Goal: Information Seeking & Learning: Learn about a topic

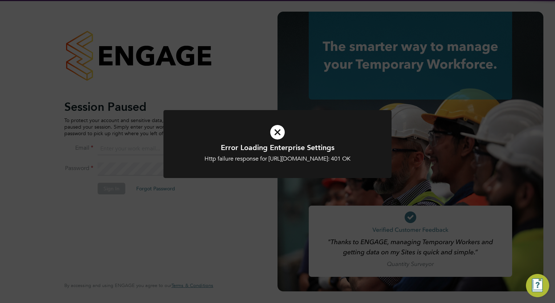
type input "tom.morgan@buildrec.com"
click at [276, 136] on icon at bounding box center [277, 132] width 189 height 28
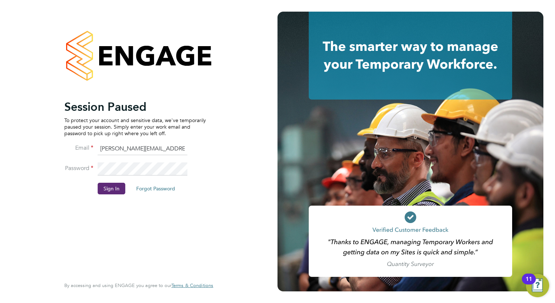
click at [118, 190] on button "Sign In" at bounding box center [112, 189] width 28 height 12
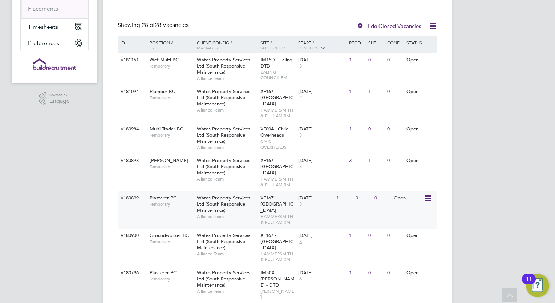
scroll to position [182, 0]
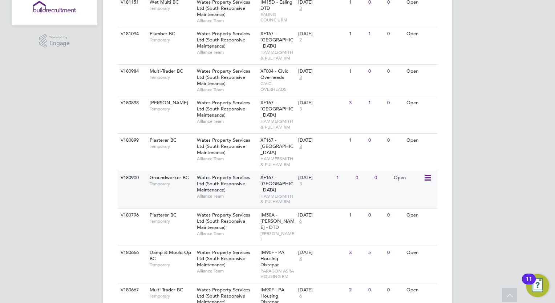
click at [166, 174] on span "Groundworker BC" at bounding box center [169, 177] width 39 height 6
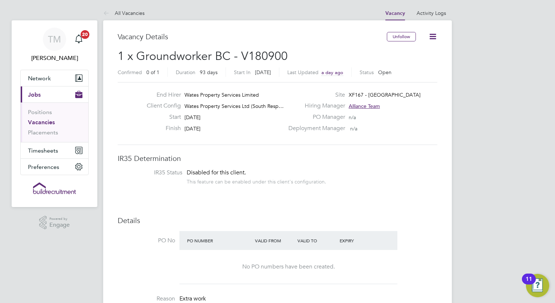
click at [41, 119] on link "Vacancies" at bounding box center [41, 122] width 27 height 7
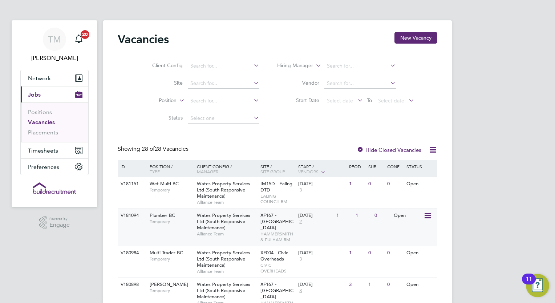
scroll to position [73, 0]
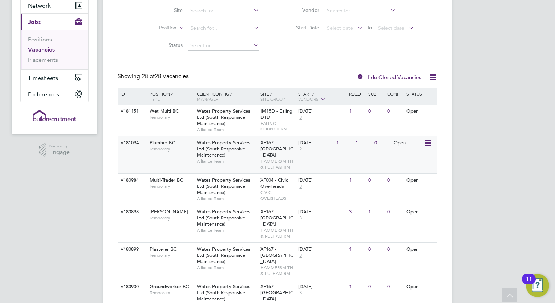
click at [180, 154] on div "Plumber BC Temporary" at bounding box center [169, 145] width 51 height 19
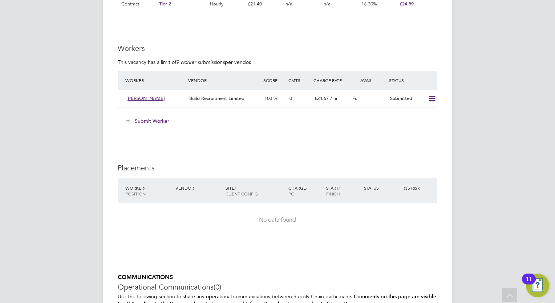
scroll to position [581, 0]
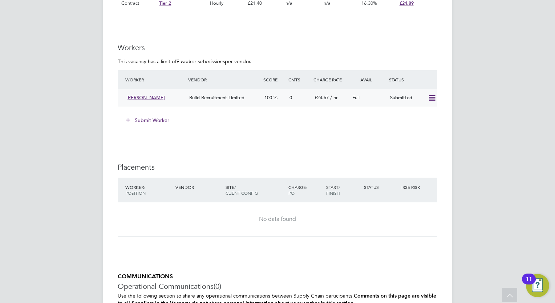
click at [428, 95] on icon at bounding box center [432, 98] width 9 height 6
